Goal: Task Accomplishment & Management: Use online tool/utility

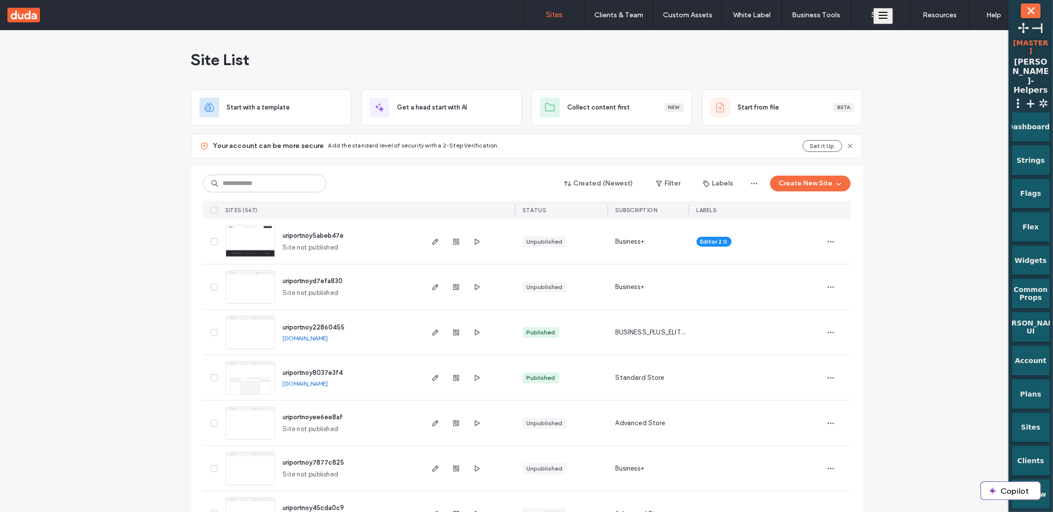
click at [300, 240] on div "uriportnoy5abeb47e Site not published" at bounding box center [348, 241] width 147 height 45
click at [301, 238] on span "uriportnoy5abeb47e" at bounding box center [313, 235] width 61 height 7
click at [301, 236] on span "uriportnoy5abeb47e" at bounding box center [313, 235] width 61 height 7
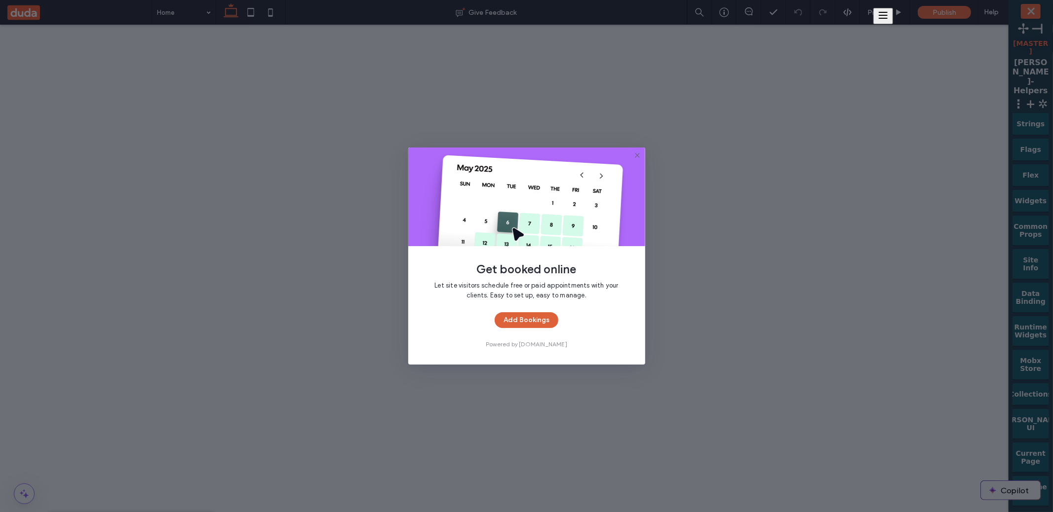
click at [551, 314] on button "Add Bookings" at bounding box center [526, 320] width 64 height 16
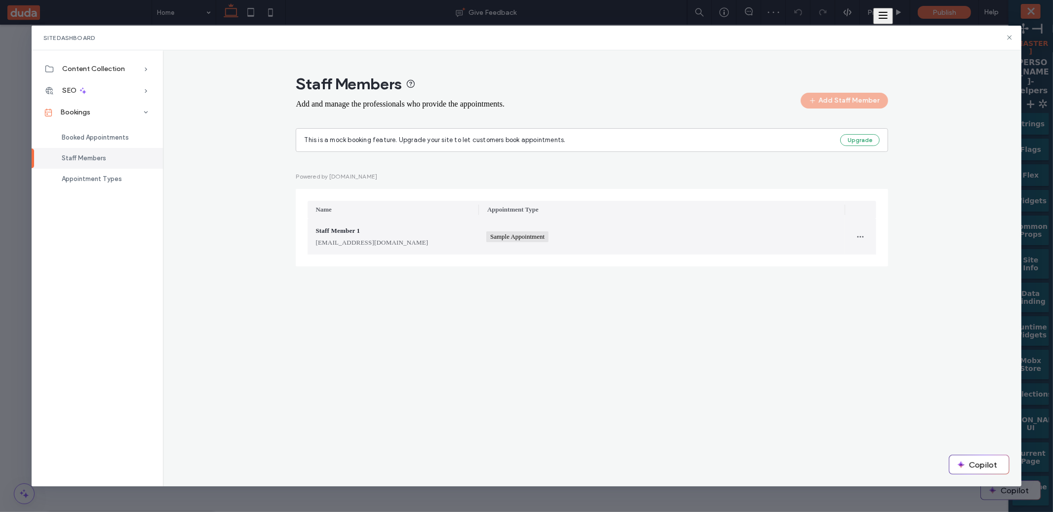
click at [378, 240] on div "staffmember1@example.com" at bounding box center [392, 243] width 155 height 10
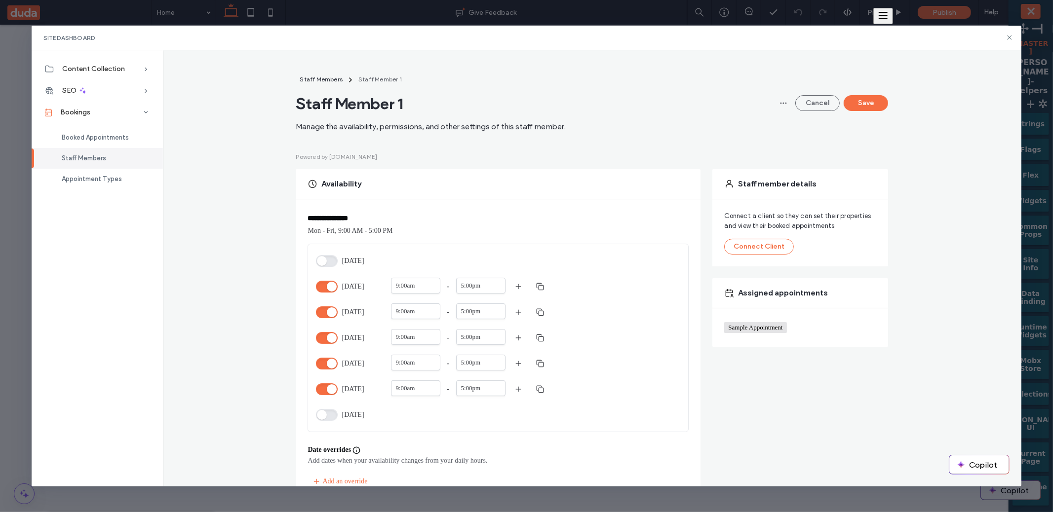
scroll to position [318, 0]
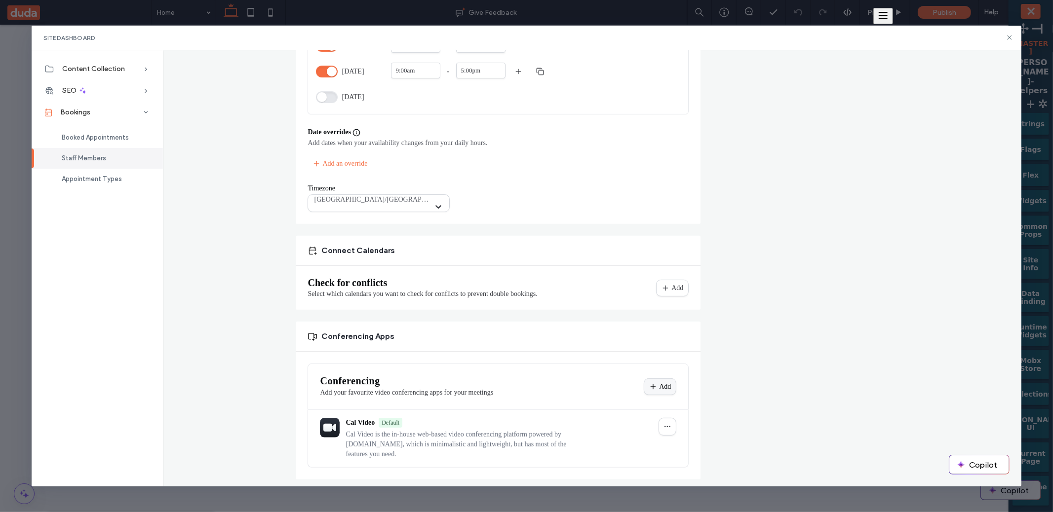
click at [0, 0] on div "Add" at bounding box center [0, 0] width 0 height 0
click at [694, 336] on div "Conferencing Apps" at bounding box center [498, 337] width 405 height 30
click at [0, 0] on div "Add" at bounding box center [0, 0] width 0 height 0
click at [0, 0] on div "Add Apple Calendar" at bounding box center [0, 0] width 0 height 0
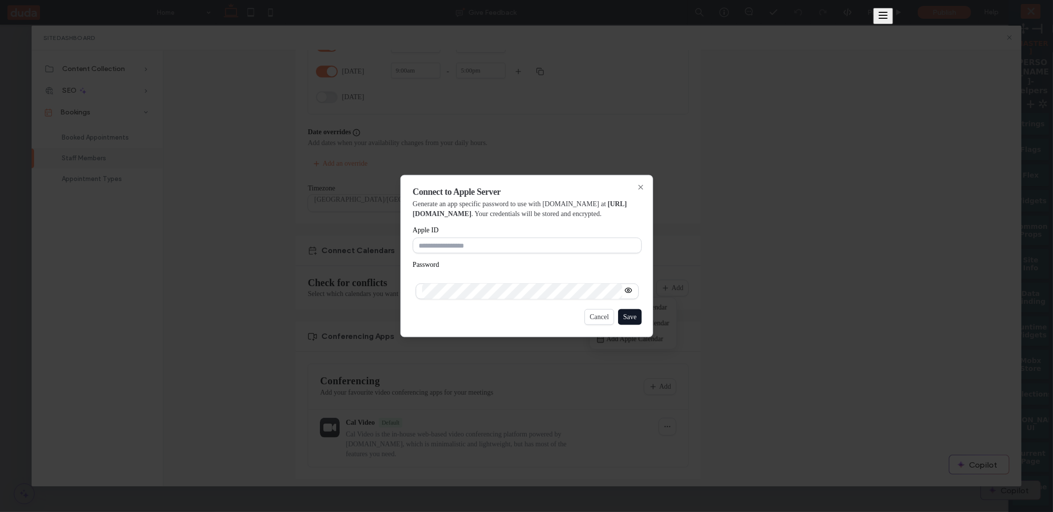
click at [573, 232] on label "Apple ID" at bounding box center [527, 230] width 229 height 7
click at [573, 238] on input "Apple ID" at bounding box center [527, 246] width 229 height 16
drag, startPoint x: 555, startPoint y: 209, endPoint x: 413, endPoint y: 205, distance: 141.7
click at [413, 205] on span "https://appleid.apple.com/account/manage" at bounding box center [520, 208] width 214 height 17
copy span "https://appleid.apple.com/account/manage"
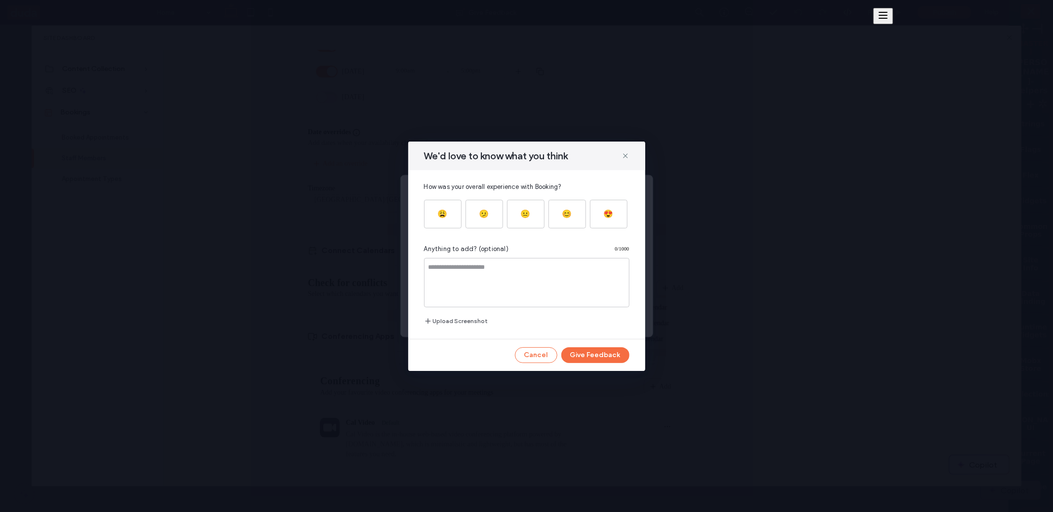
click at [255, 89] on div "We'd love to know what you think How was your overall experience with Booking? …" at bounding box center [526, 256] width 1053 height 512
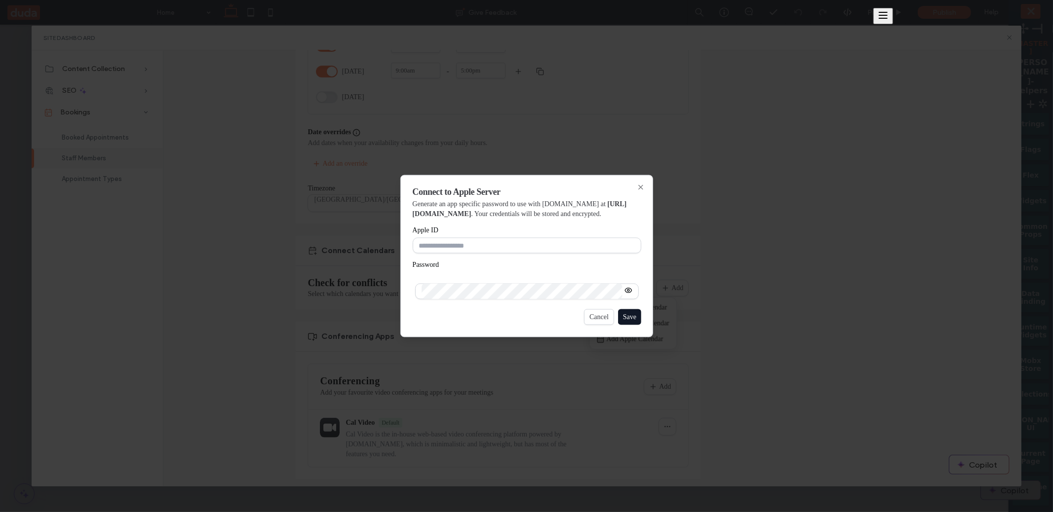
click at [637, 201] on p "Generate an app specific password to use with Cal.com at https://appleid.apple.…" at bounding box center [527, 209] width 229 height 20
drag, startPoint x: 558, startPoint y: 209, endPoint x: 411, endPoint y: 208, distance: 146.6
click at [411, 208] on div "Connect to Apple Server Generate an app specific password to use with Cal.com a…" at bounding box center [526, 256] width 253 height 162
copy span "https://appleid.apple.com/account/manage"
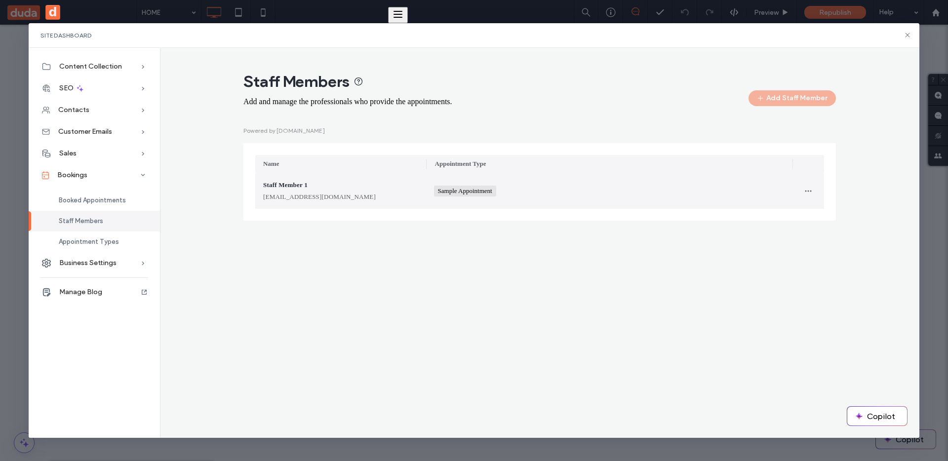
click at [345, 192] on div "Staff Member 1 staffmember1@example.com" at bounding box center [340, 191] width 155 height 22
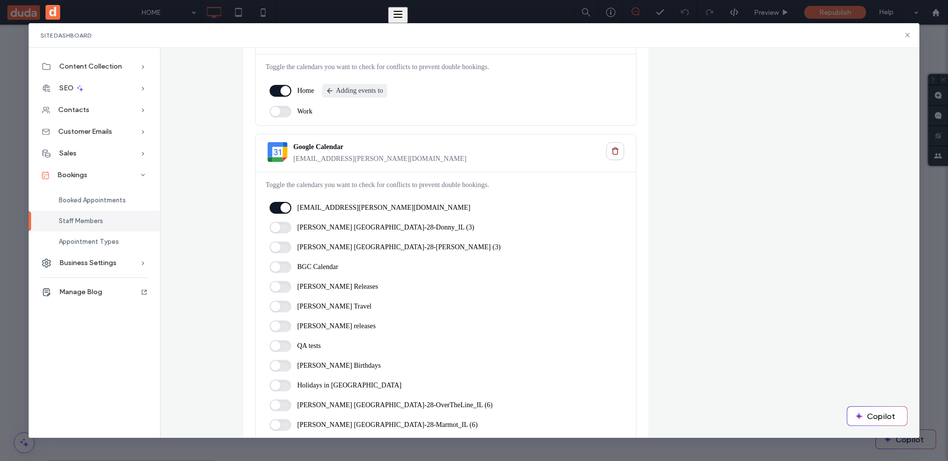
scroll to position [992, 0]
